Goal: Find specific page/section: Find specific page/section

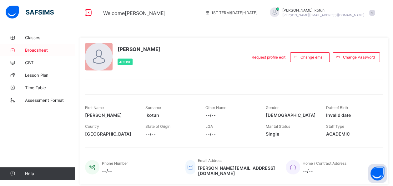
click at [37, 52] on span "Broadsheet" at bounding box center [50, 50] width 50 height 5
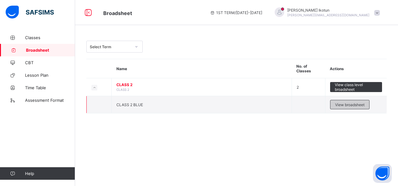
click at [352, 103] on span "View broadsheet" at bounding box center [349, 104] width 29 height 5
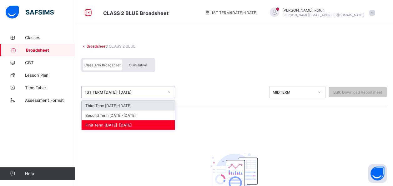
click at [168, 92] on icon at bounding box center [169, 92] width 4 height 6
click at [149, 104] on div "Third Term [DATE]-[DATE]" at bounding box center [128, 106] width 93 height 10
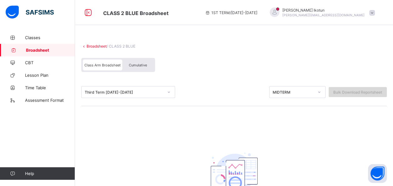
click at [360, 95] on div "Bulk Download Reportsheet" at bounding box center [358, 92] width 58 height 10
click at [321, 91] on icon at bounding box center [320, 92] width 4 height 6
click at [36, 63] on span "CBT" at bounding box center [50, 62] width 50 height 5
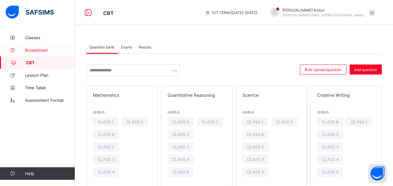
click at [40, 50] on span "Broadsheet" at bounding box center [50, 50] width 50 height 5
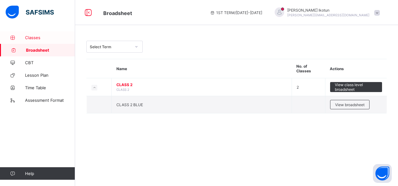
click at [38, 37] on span "Classes" at bounding box center [50, 37] width 50 height 5
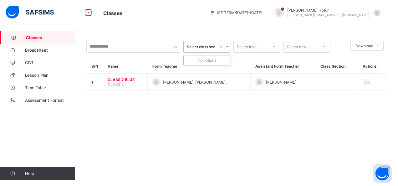
click at [229, 46] on icon at bounding box center [227, 47] width 4 height 6
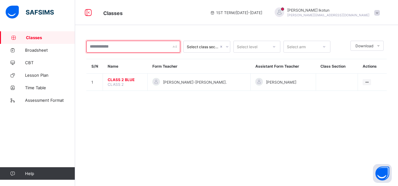
click at [175, 47] on div at bounding box center [133, 47] width 94 height 12
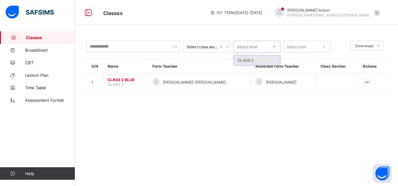
click at [275, 46] on icon at bounding box center [274, 47] width 4 height 6
click at [272, 32] on div "Select class section option CLASS 2 focused, 1 of 1. 1 result available. Use Up…" at bounding box center [236, 68] width 323 height 75
click at [378, 44] on icon at bounding box center [378, 46] width 5 height 4
